Goal: Task Accomplishment & Management: Use online tool/utility

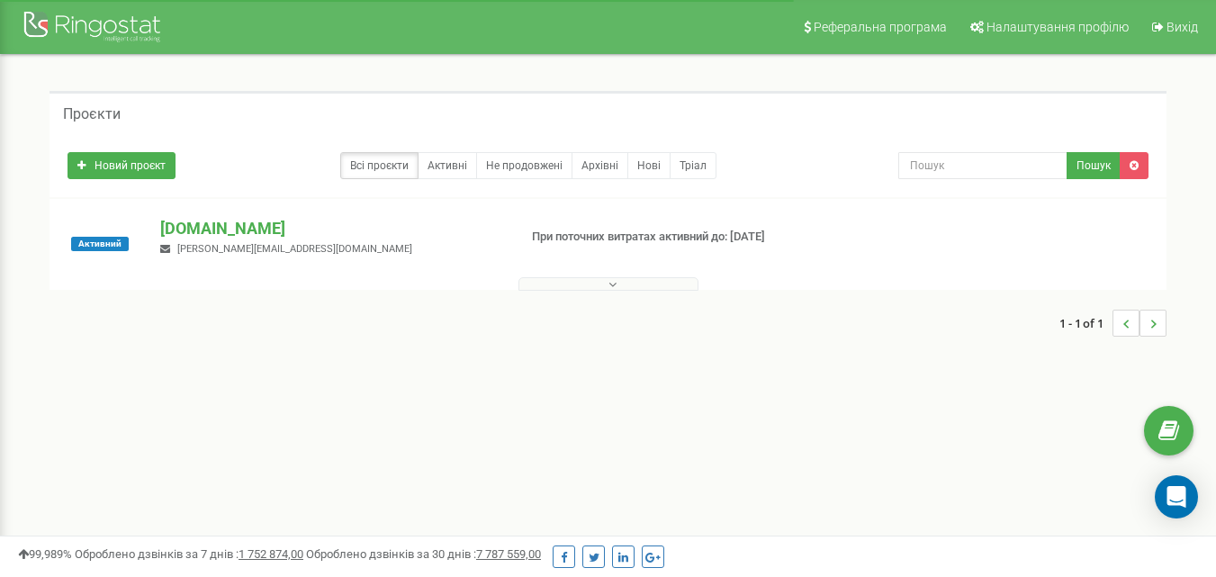
click at [256, 225] on p "[DOMAIN_NAME]" at bounding box center [331, 228] width 342 height 23
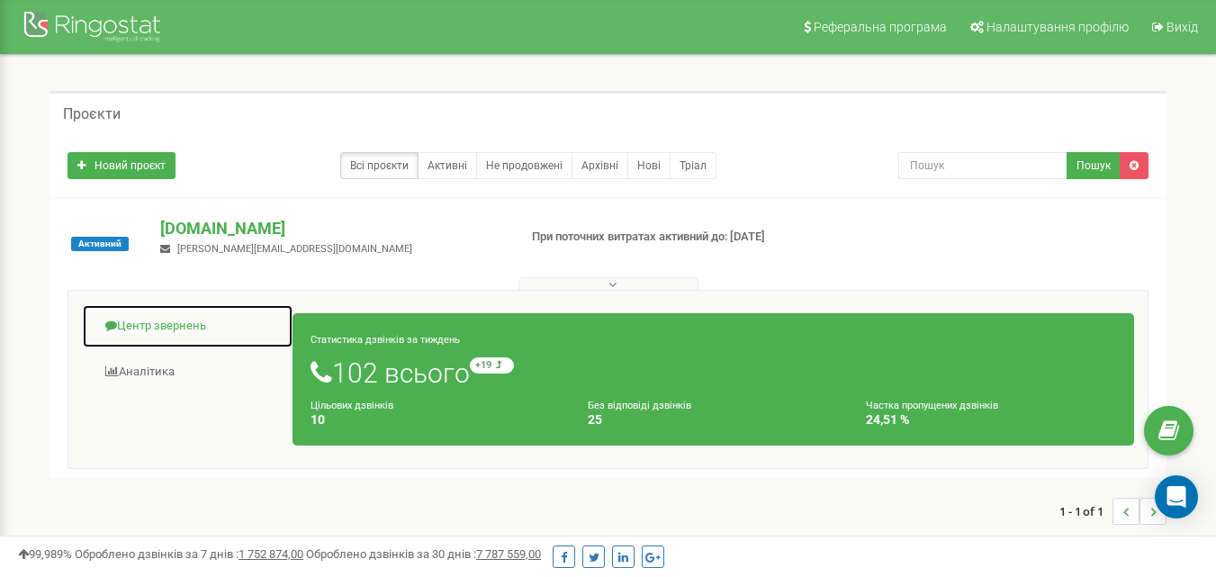
click at [159, 333] on link "Центр звернень" at bounding box center [188, 326] width 212 height 44
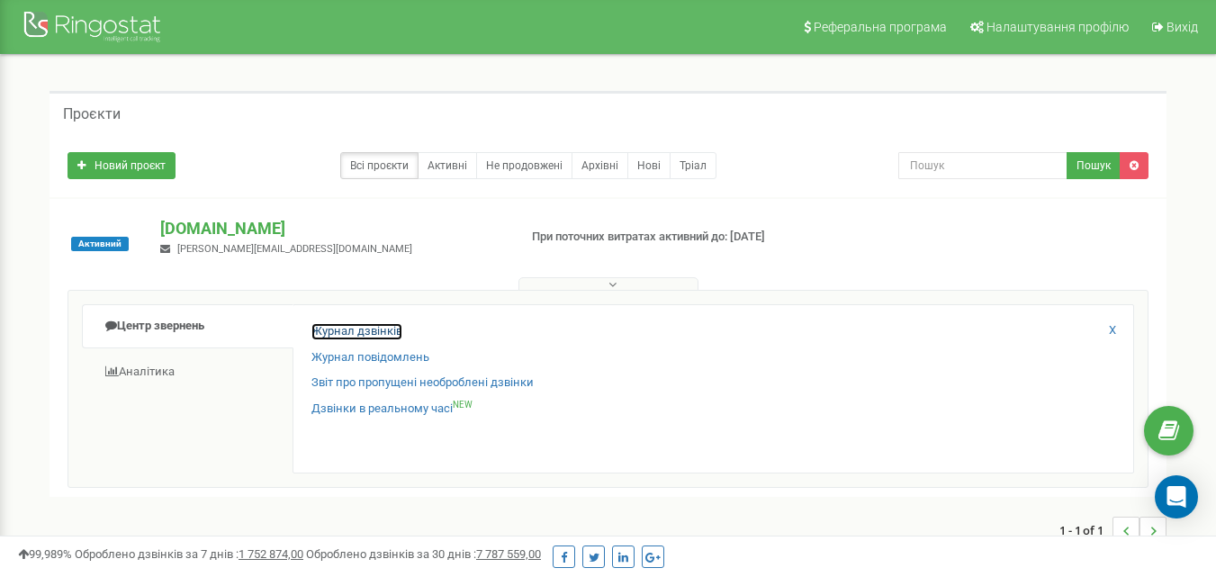
click at [375, 331] on link "Журнал дзвінків" at bounding box center [356, 331] width 91 height 17
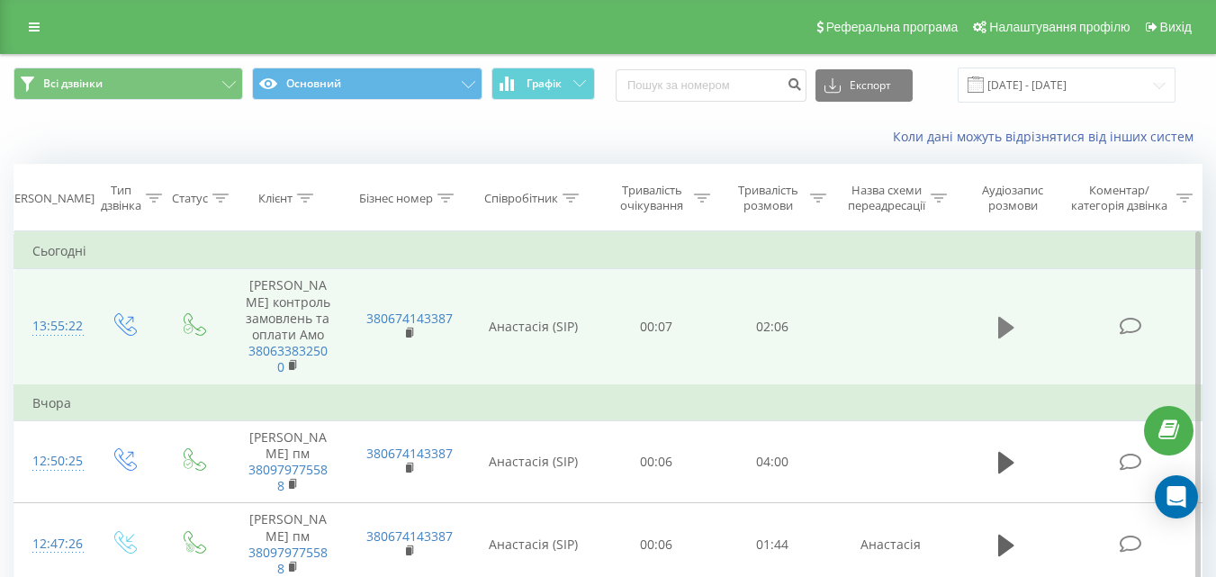
click at [1005, 324] on icon at bounding box center [1006, 328] width 16 height 22
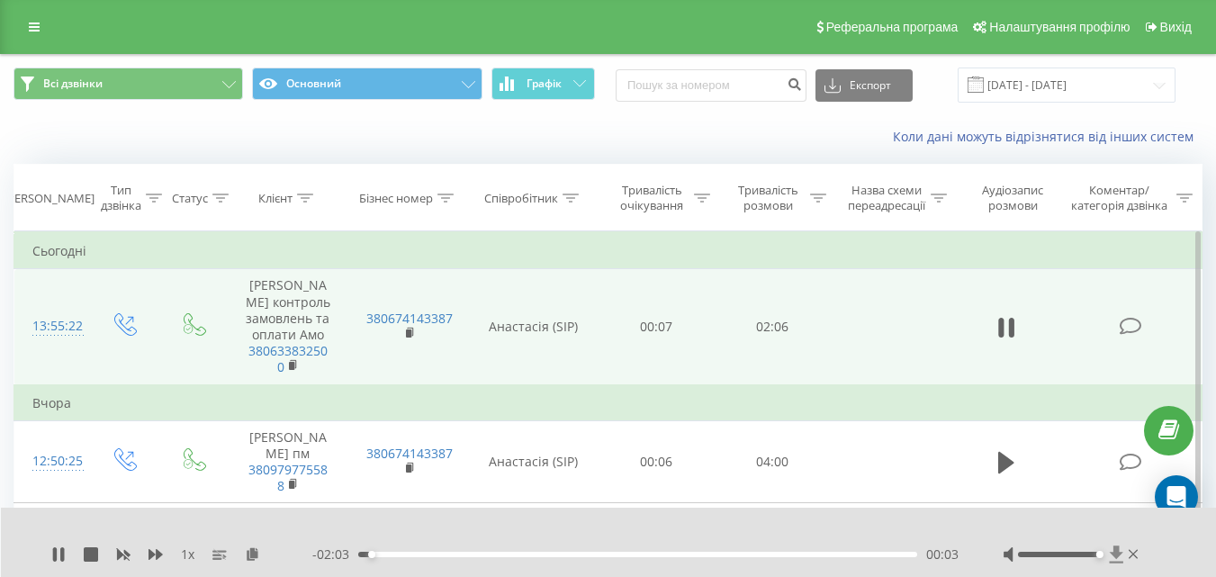
drag, startPoint x: 1060, startPoint y: 554, endPoint x: 1113, endPoint y: 554, distance: 53.1
click at [1113, 554] on div at bounding box center [1073, 554] width 139 height 18
click at [1003, 334] on icon at bounding box center [1001, 328] width 5 height 20
